Goal: Task Accomplishment & Management: Use online tool/utility

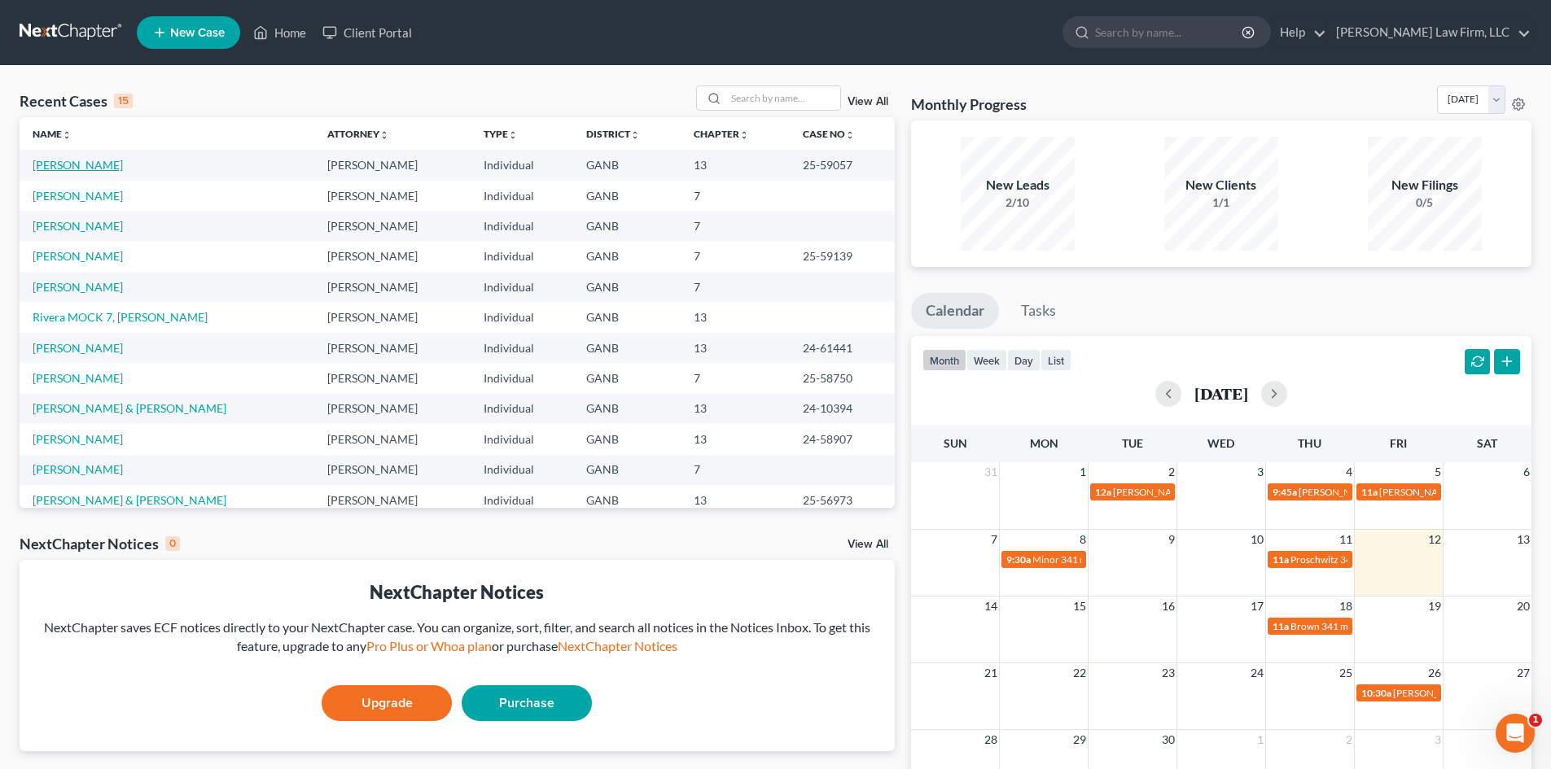
click at [77, 163] on link "[PERSON_NAME]" at bounding box center [78, 165] width 90 height 14
select select "6"
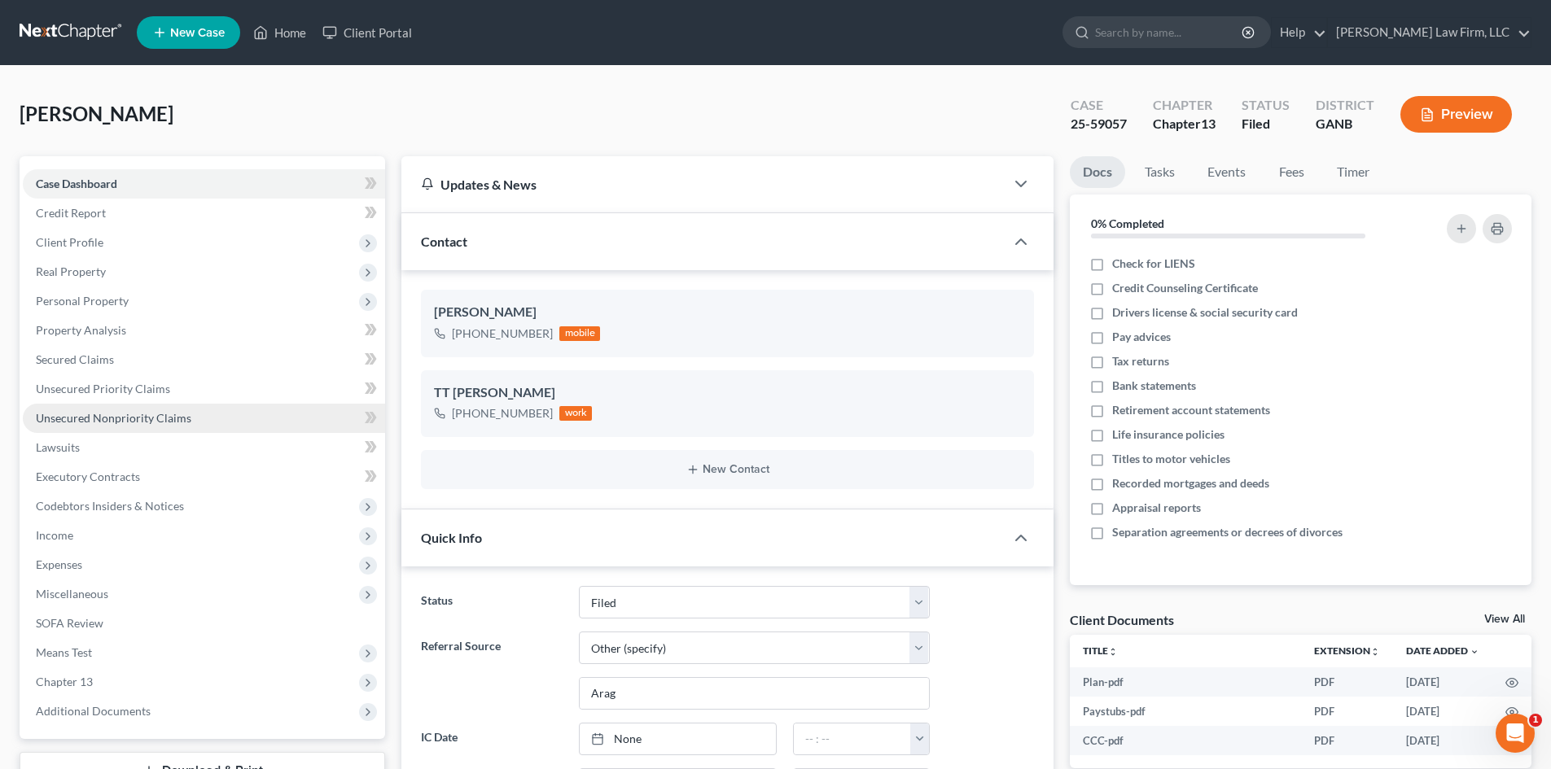
click at [85, 420] on span "Unsecured Nonpriority Claims" at bounding box center [113, 418] width 155 height 14
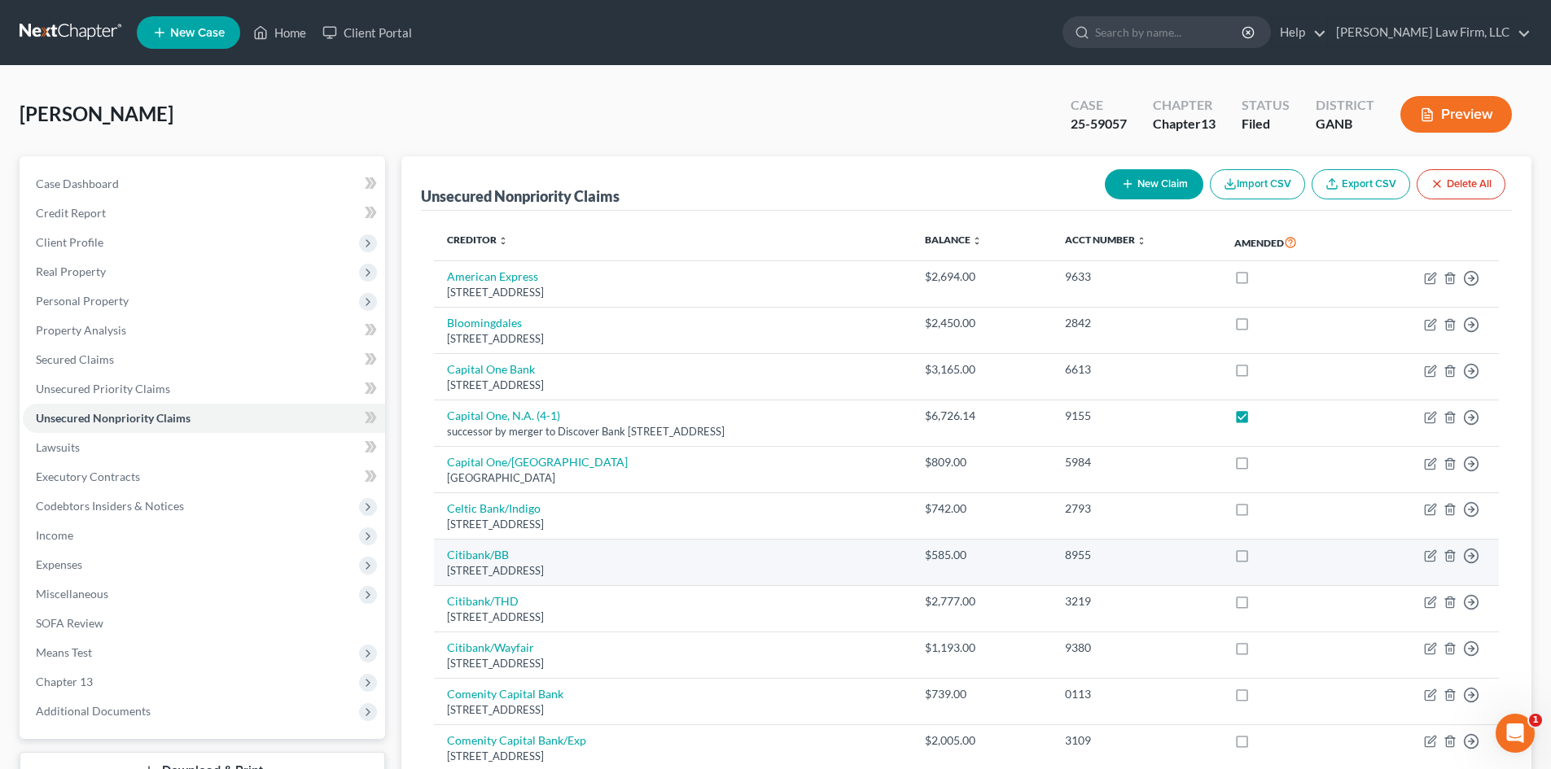
scroll to position [217, 0]
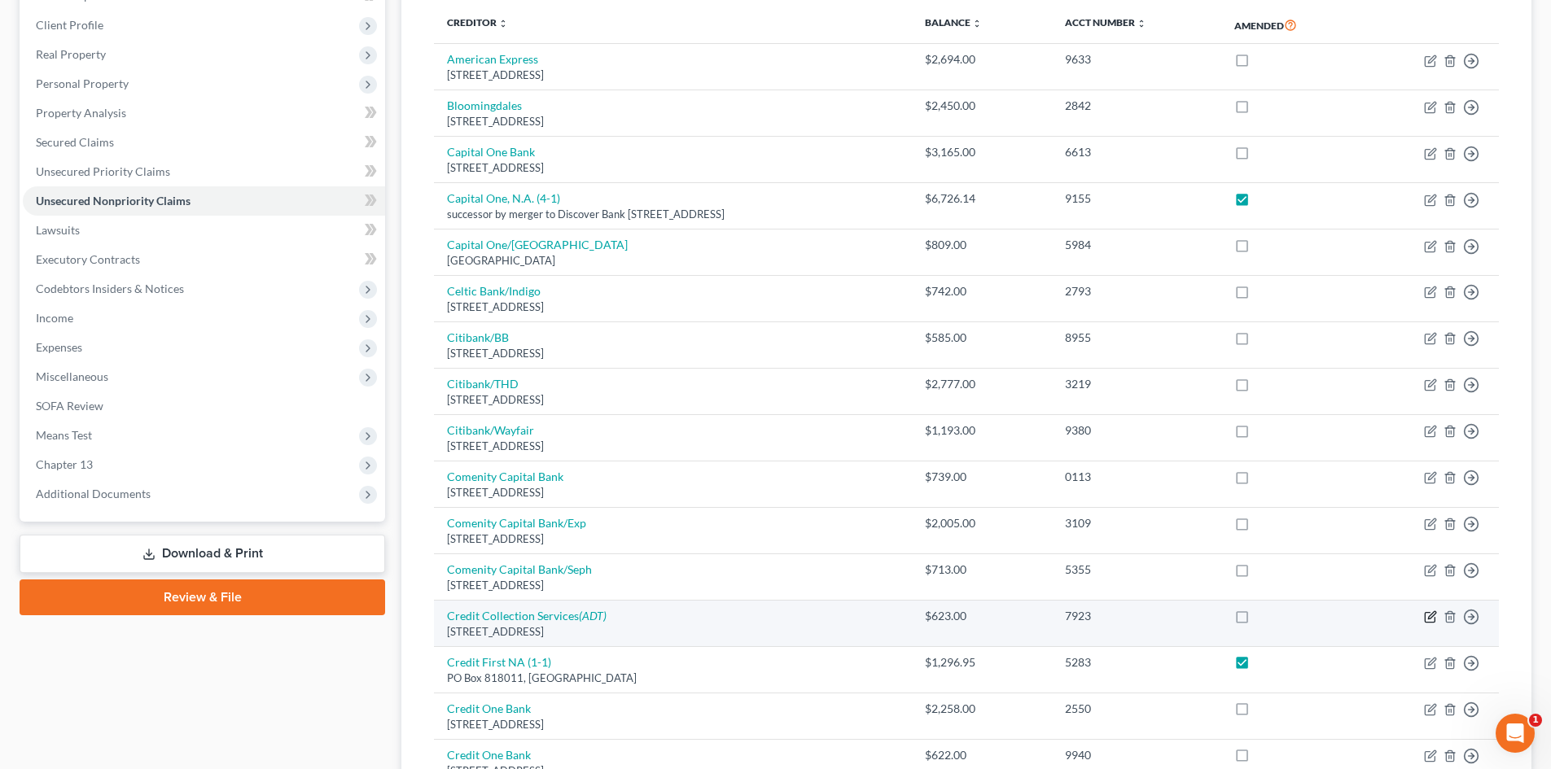
click at [1433, 616] on icon "button" at bounding box center [1431, 615] width 7 height 7
select select "22"
select select "1"
select select "0"
select select "5"
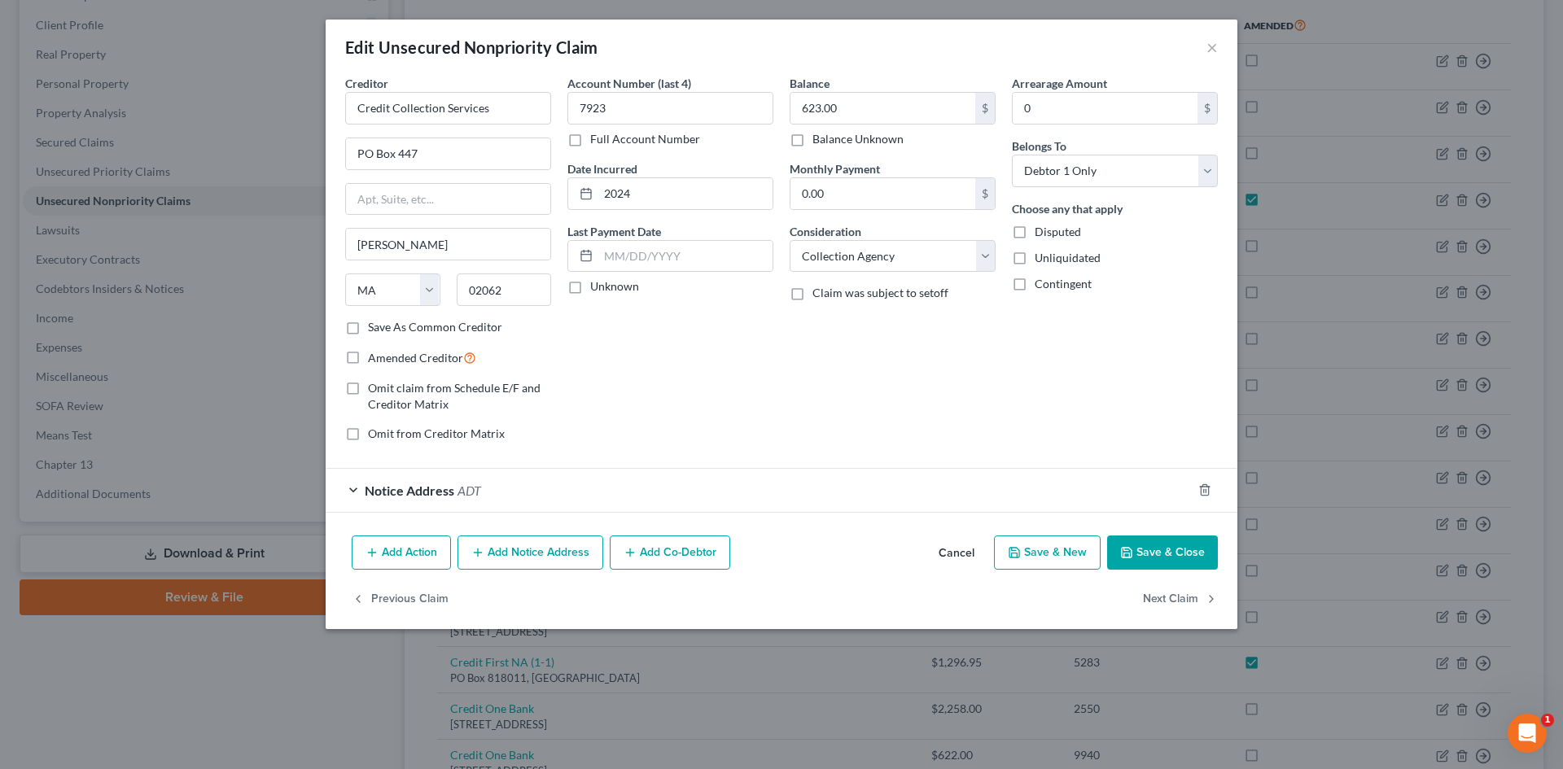
click at [770, 497] on div "Notice Address ADT" at bounding box center [759, 490] width 866 height 43
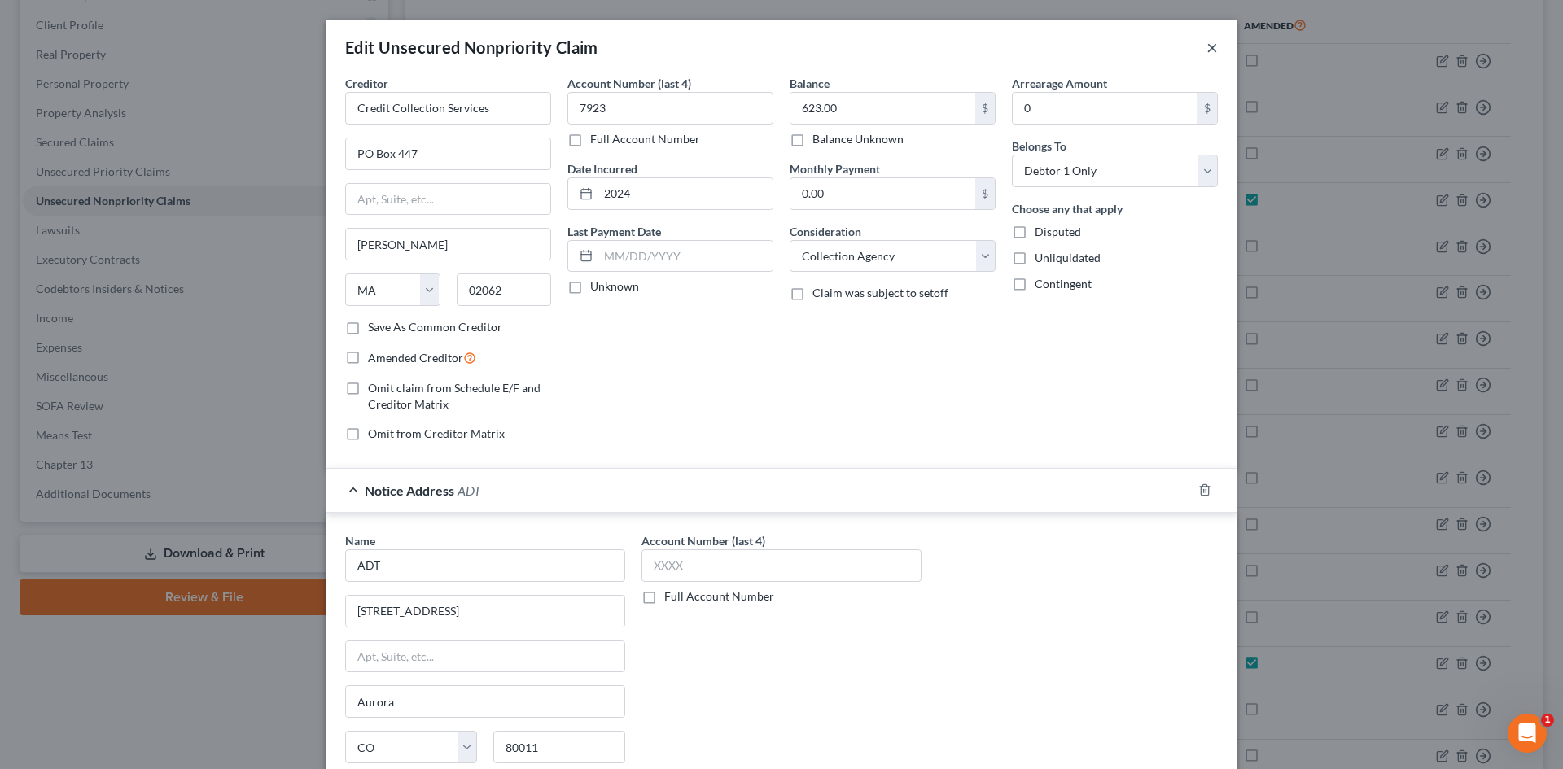
click at [1207, 50] on button "×" at bounding box center [1211, 47] width 11 height 20
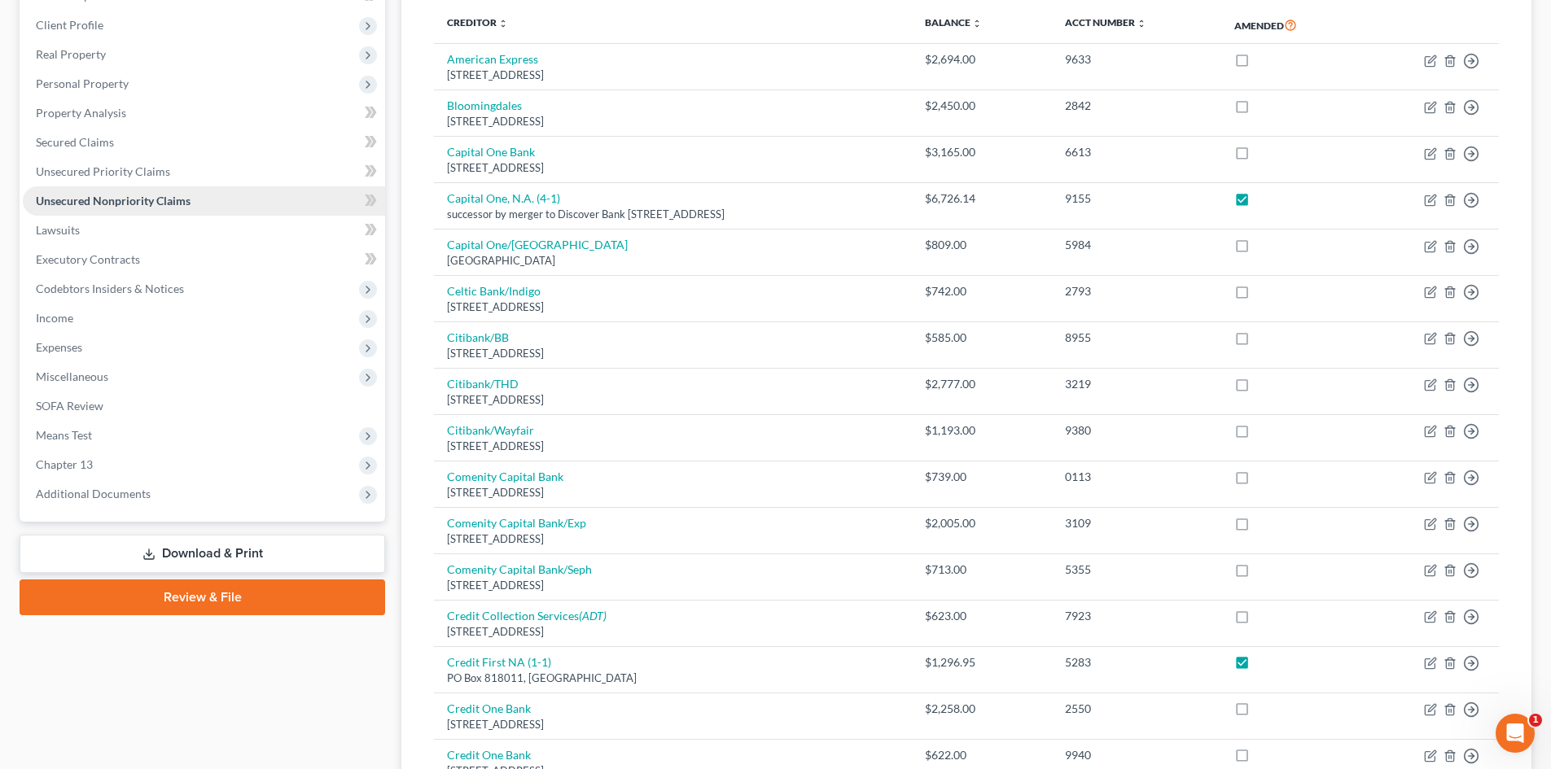
scroll to position [0, 0]
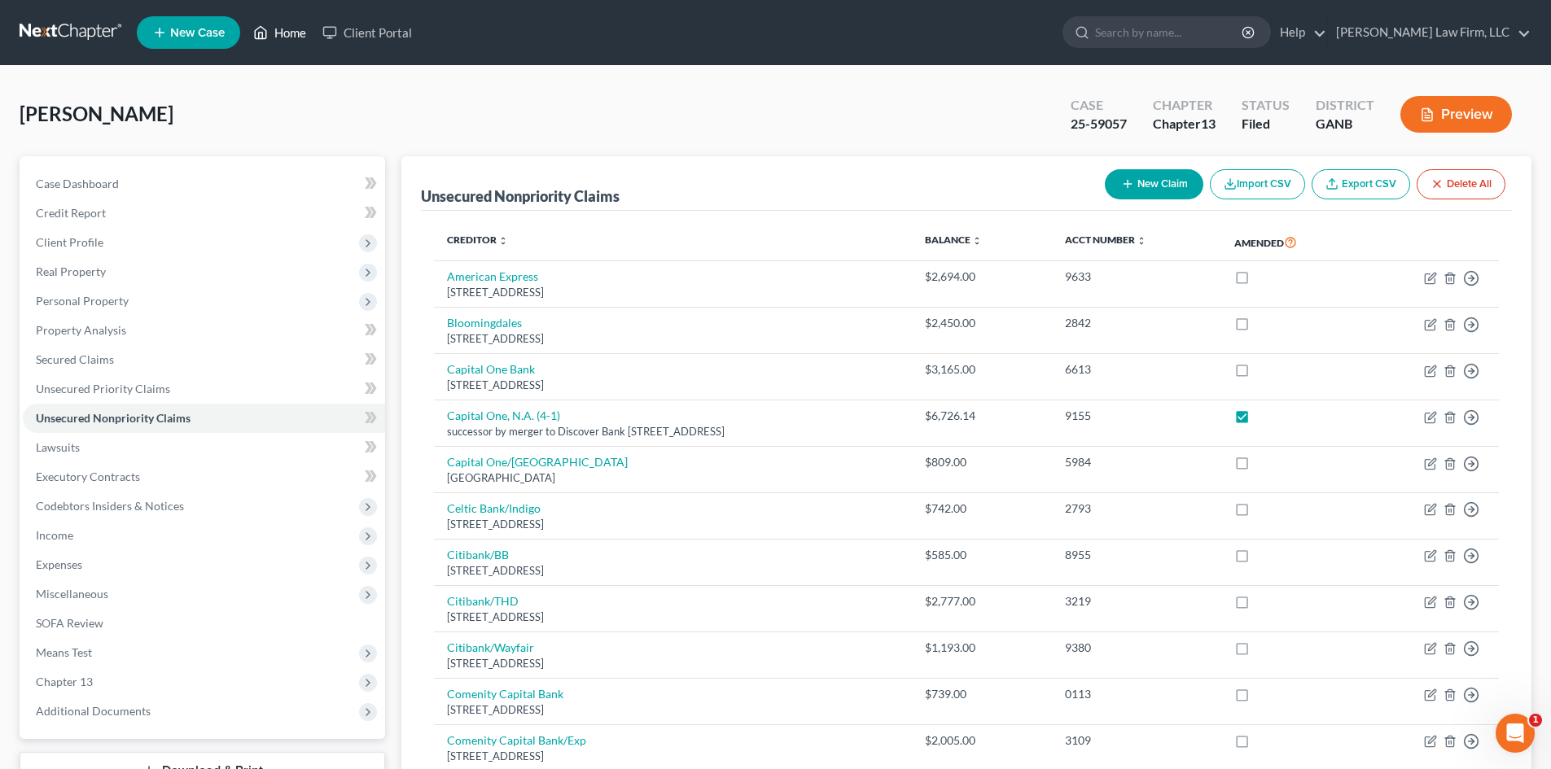
click at [270, 33] on link "Home" at bounding box center [279, 32] width 69 height 29
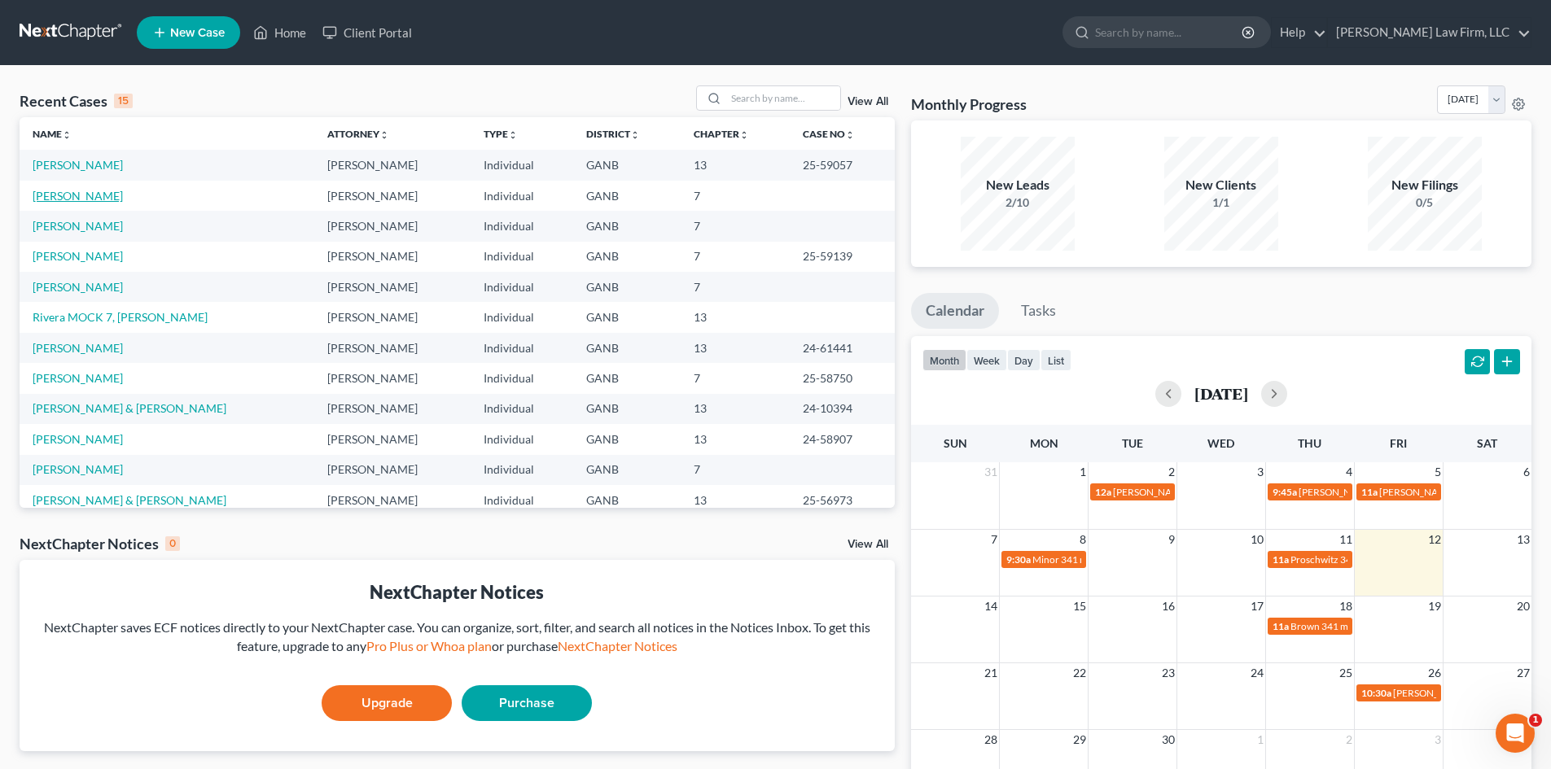
click at [63, 196] on link "[PERSON_NAME]" at bounding box center [78, 196] width 90 height 14
select select "10"
select select "6"
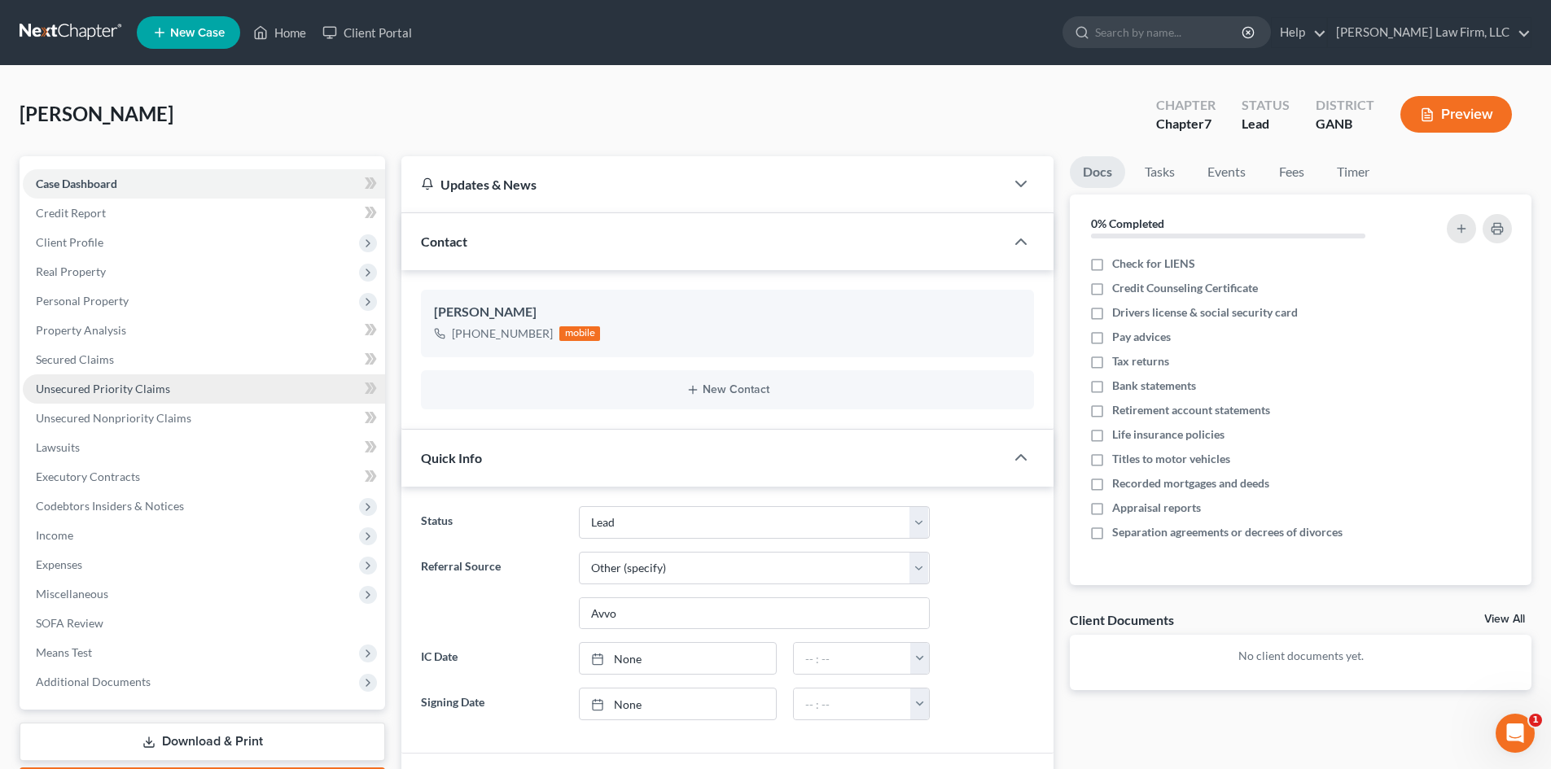
click at [109, 387] on span "Unsecured Priority Claims" at bounding box center [103, 389] width 134 height 14
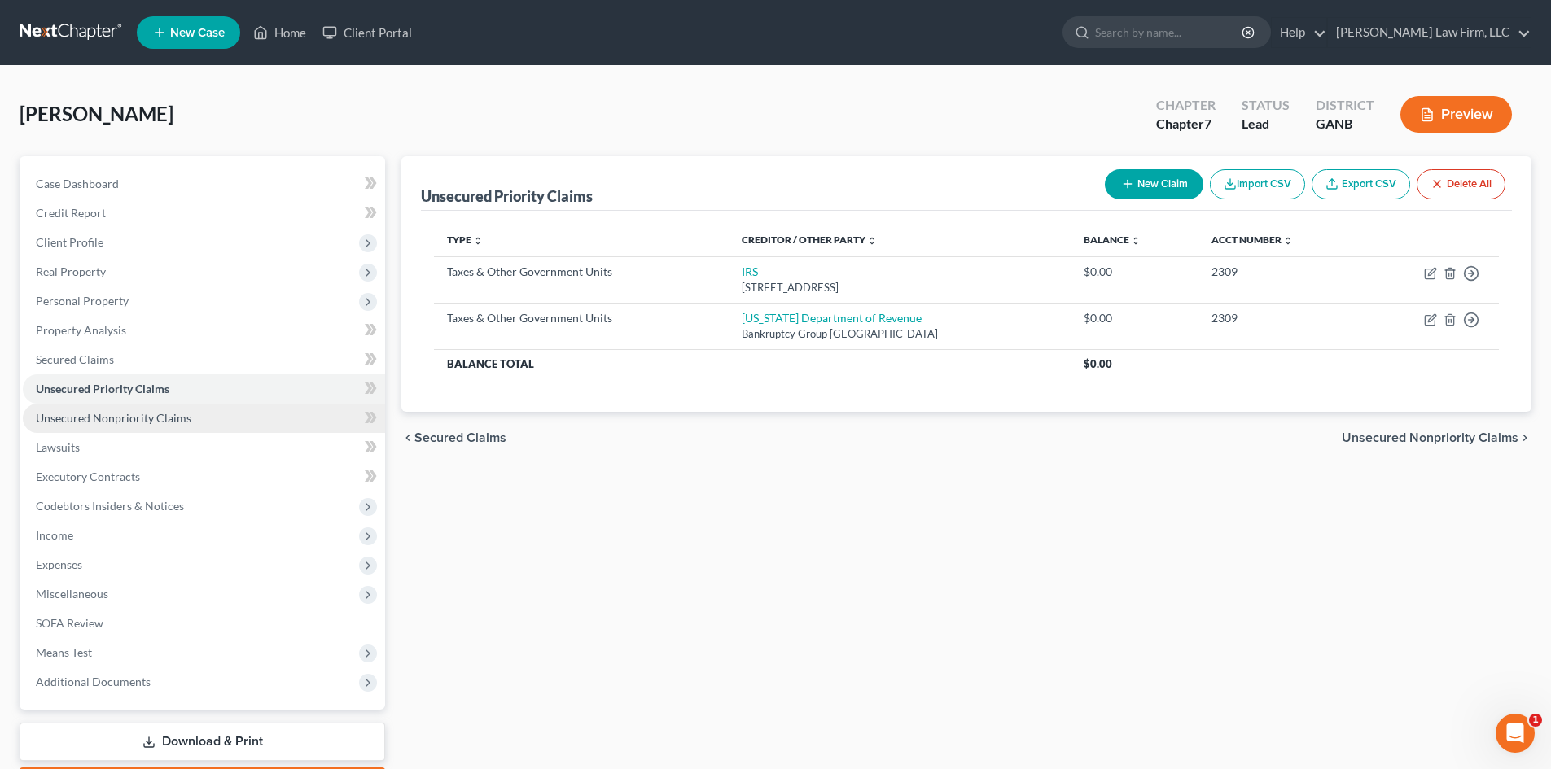
click at [110, 414] on span "Unsecured Nonpriority Claims" at bounding box center [113, 418] width 155 height 14
